Goal: Task Accomplishment & Management: Use online tool/utility

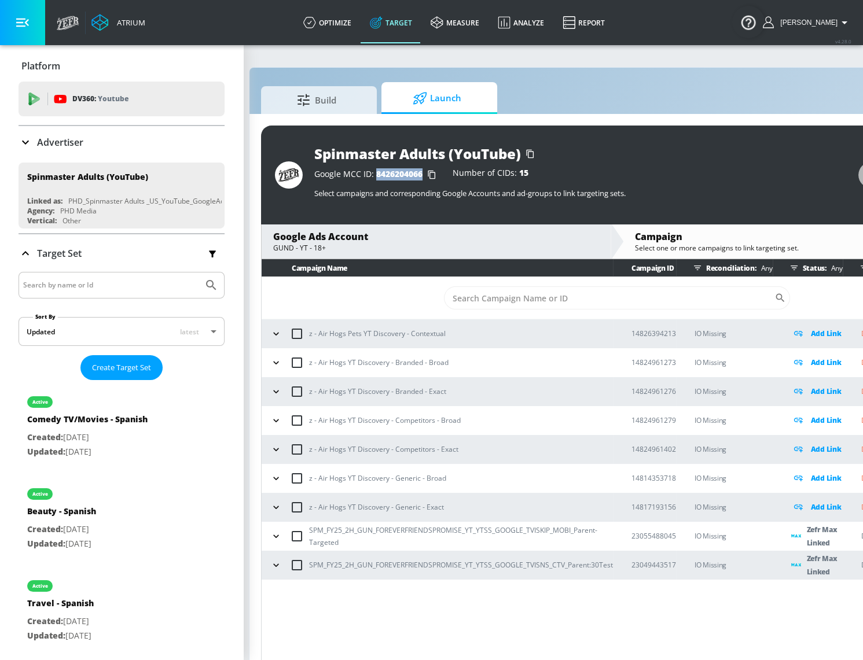
scroll to position [0, 161]
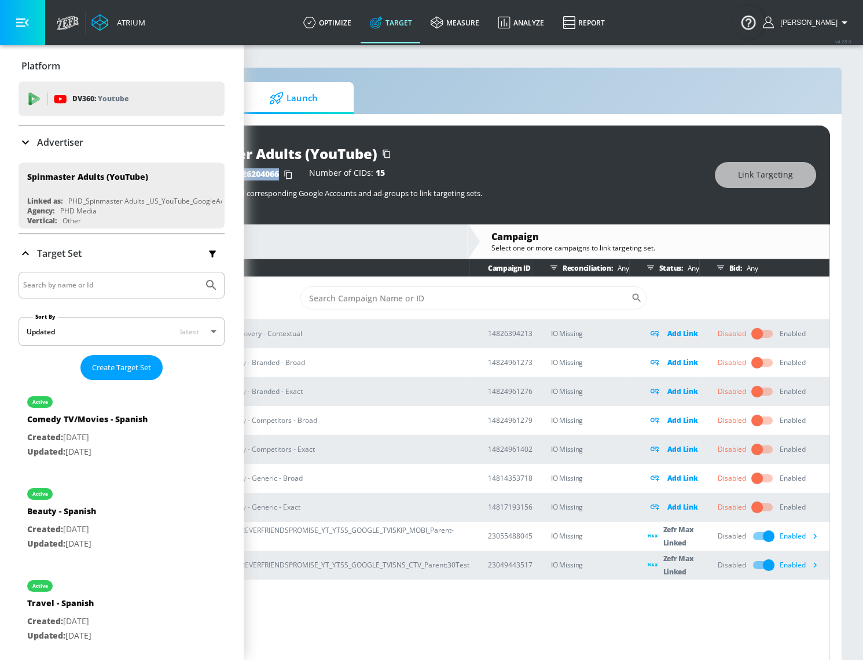
click at [817, 535] on icon "button" at bounding box center [814, 536] width 12 height 12
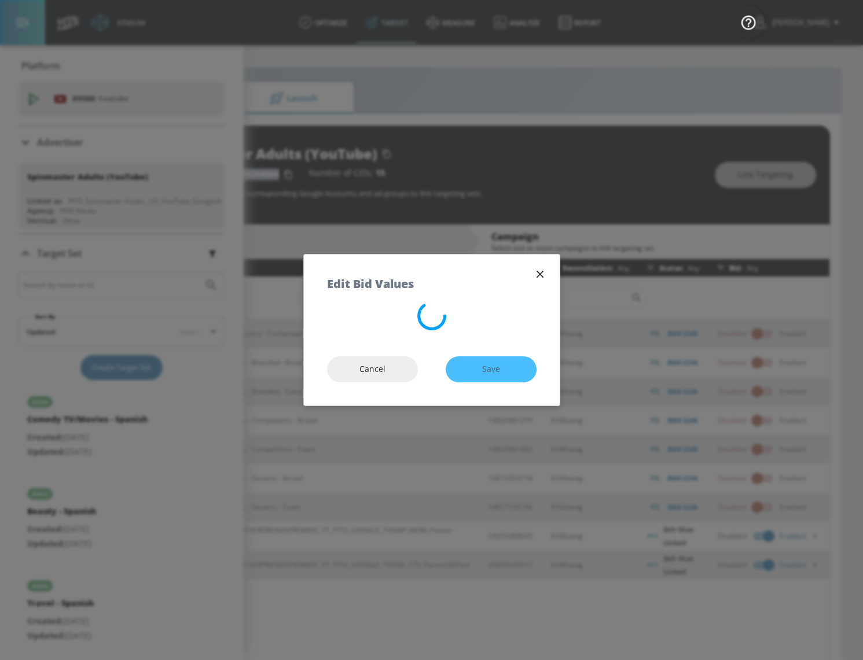
scroll to position [0, 153]
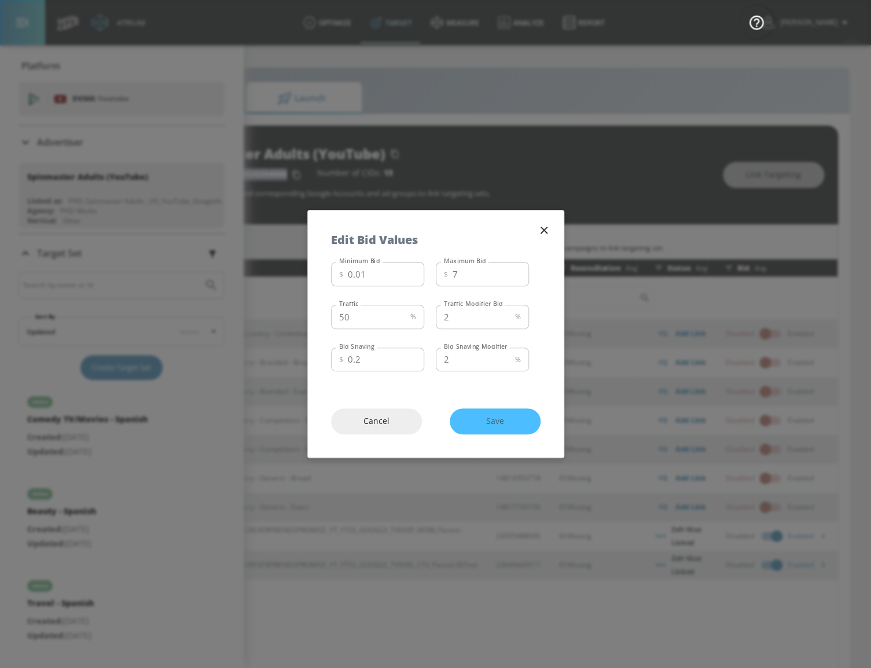
click at [542, 228] on icon "button" at bounding box center [543, 230] width 13 height 13
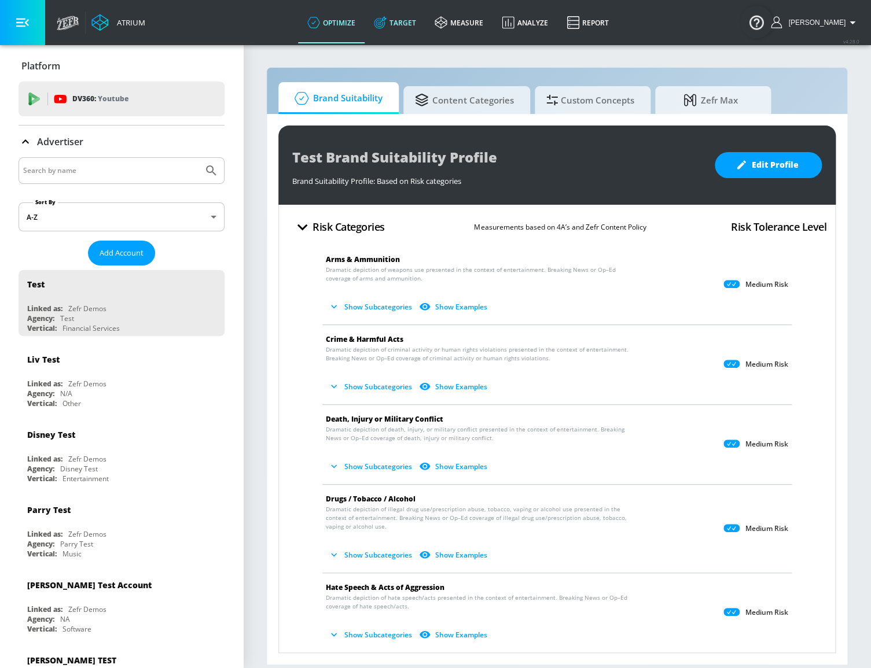
click at [422, 23] on link "Target" at bounding box center [394, 23] width 61 height 42
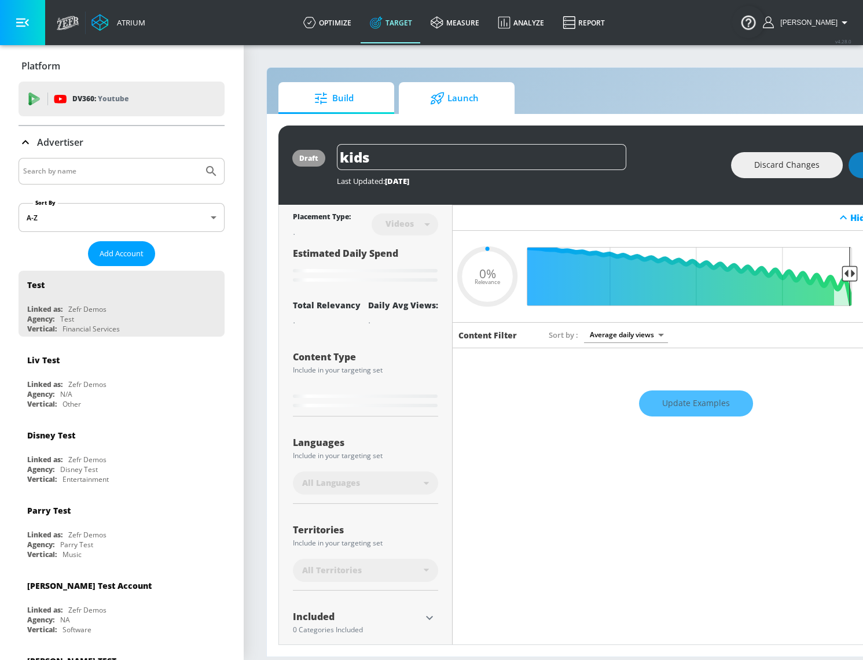
type input "0.05"
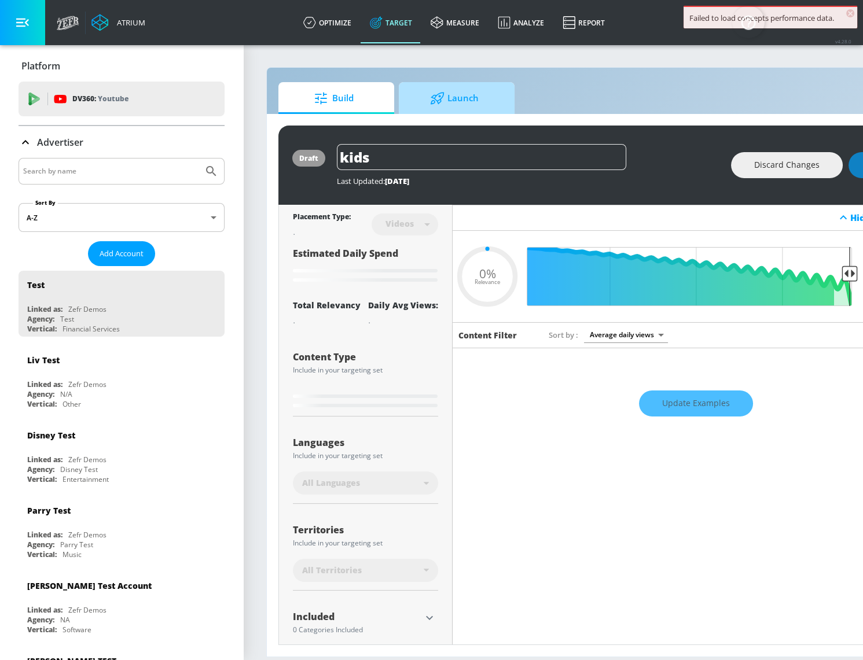
click at [485, 109] on span "Launch" at bounding box center [454, 98] width 88 height 28
